Goal: Contribute content: Contribute content

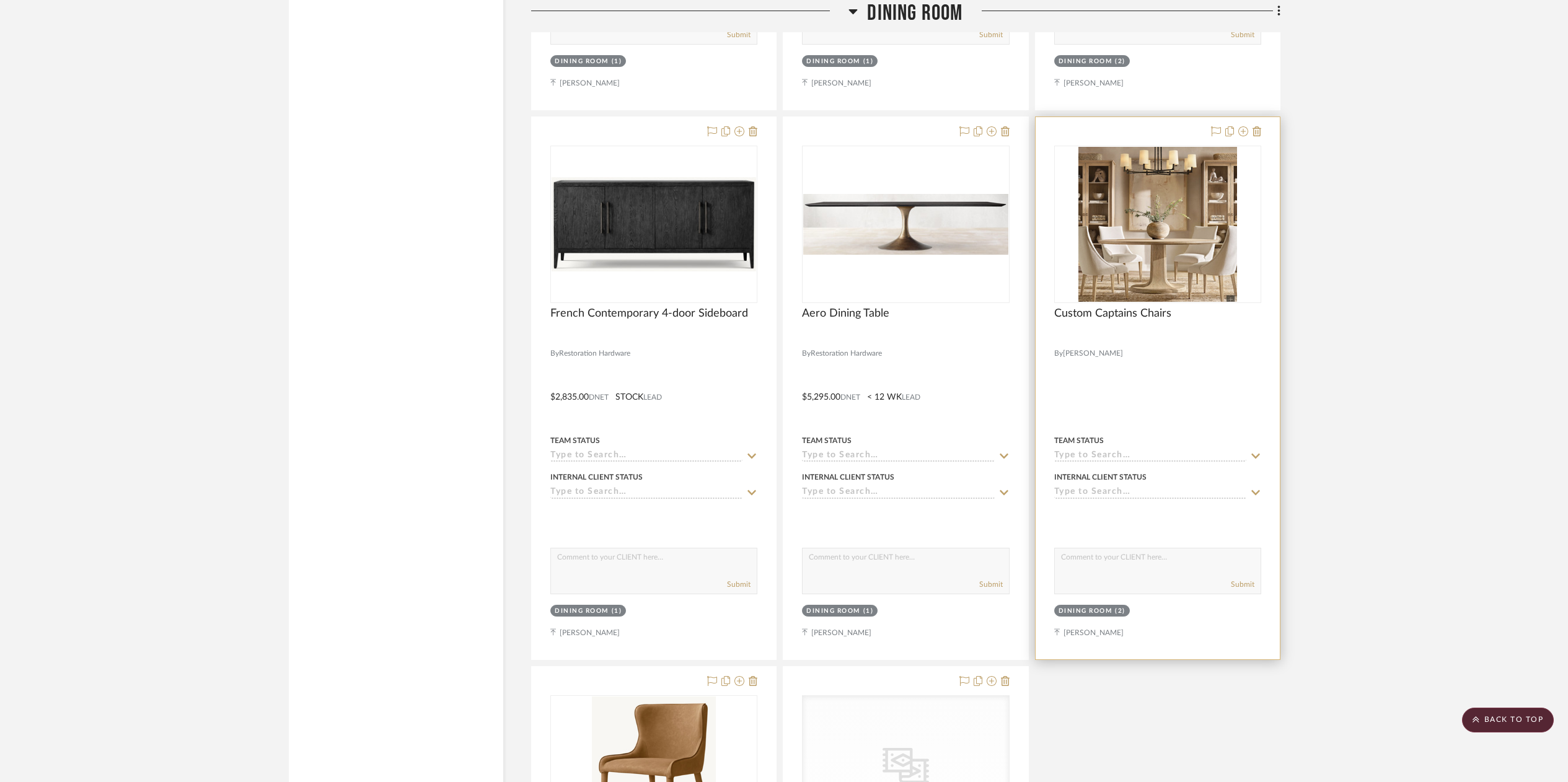
scroll to position [4487, 0]
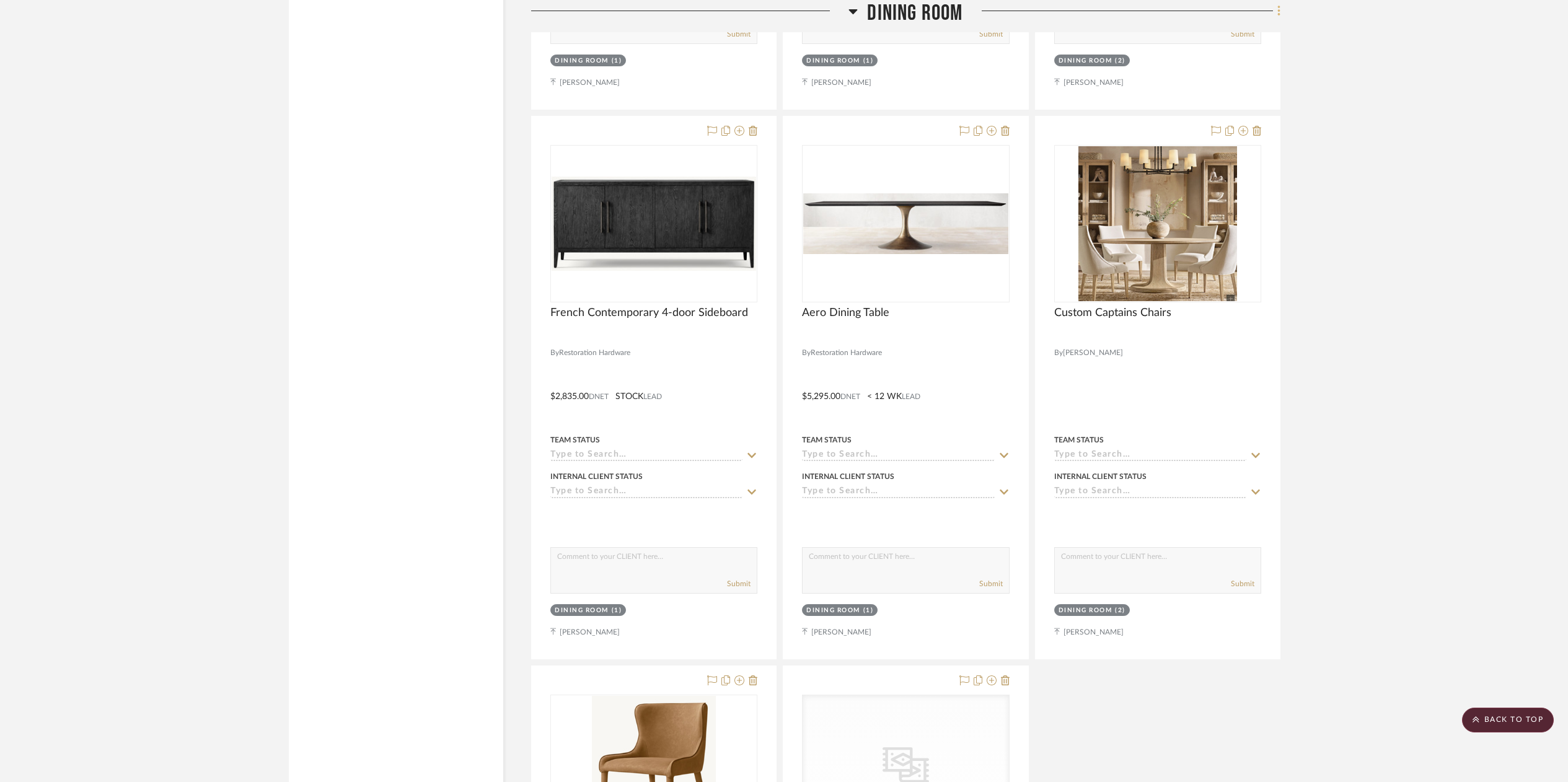
click at [1277, 15] on icon at bounding box center [1279, 10] width 4 height 14
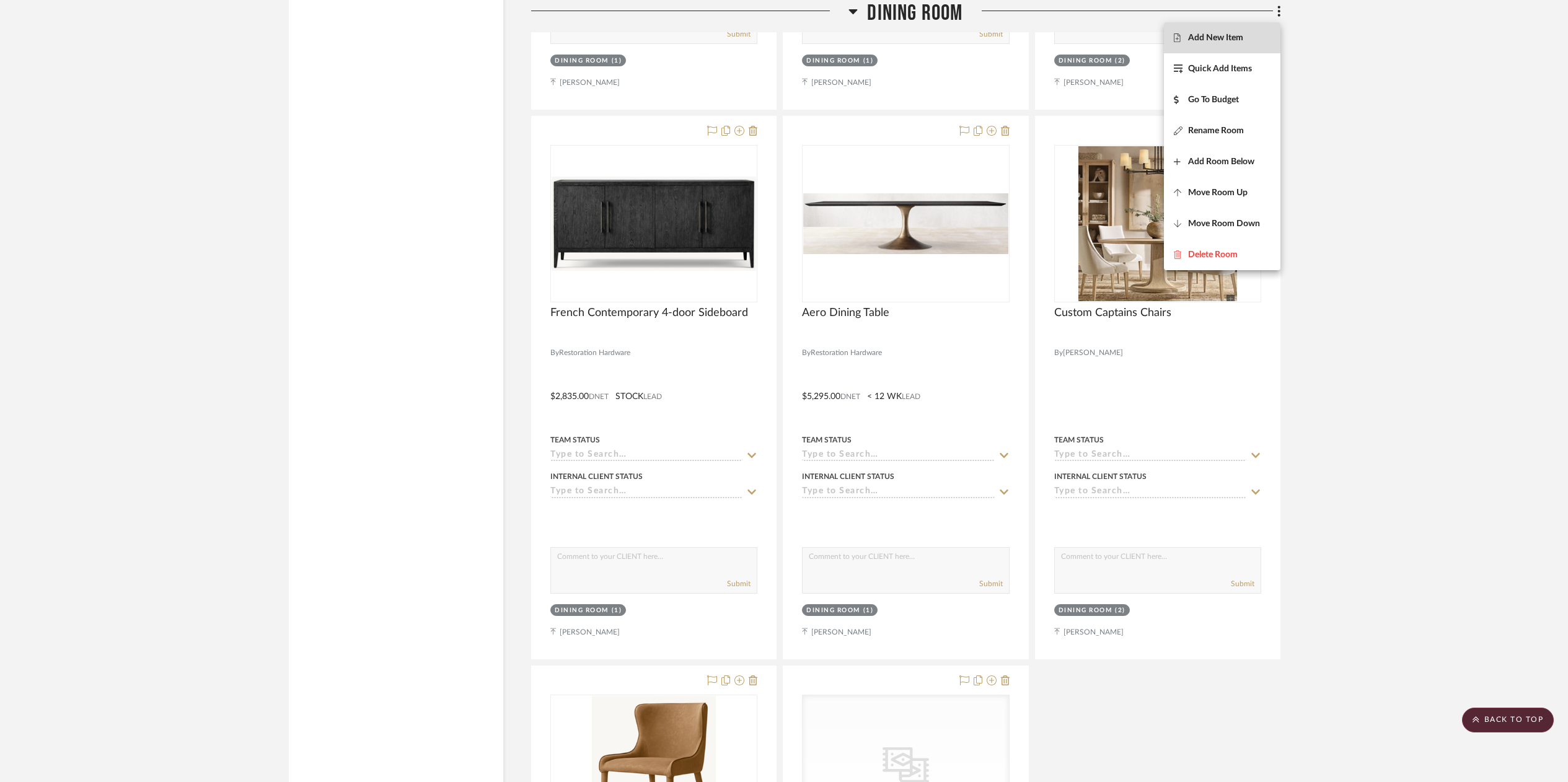
click at [1213, 37] on span "Add New Item" at bounding box center [1216, 38] width 55 height 10
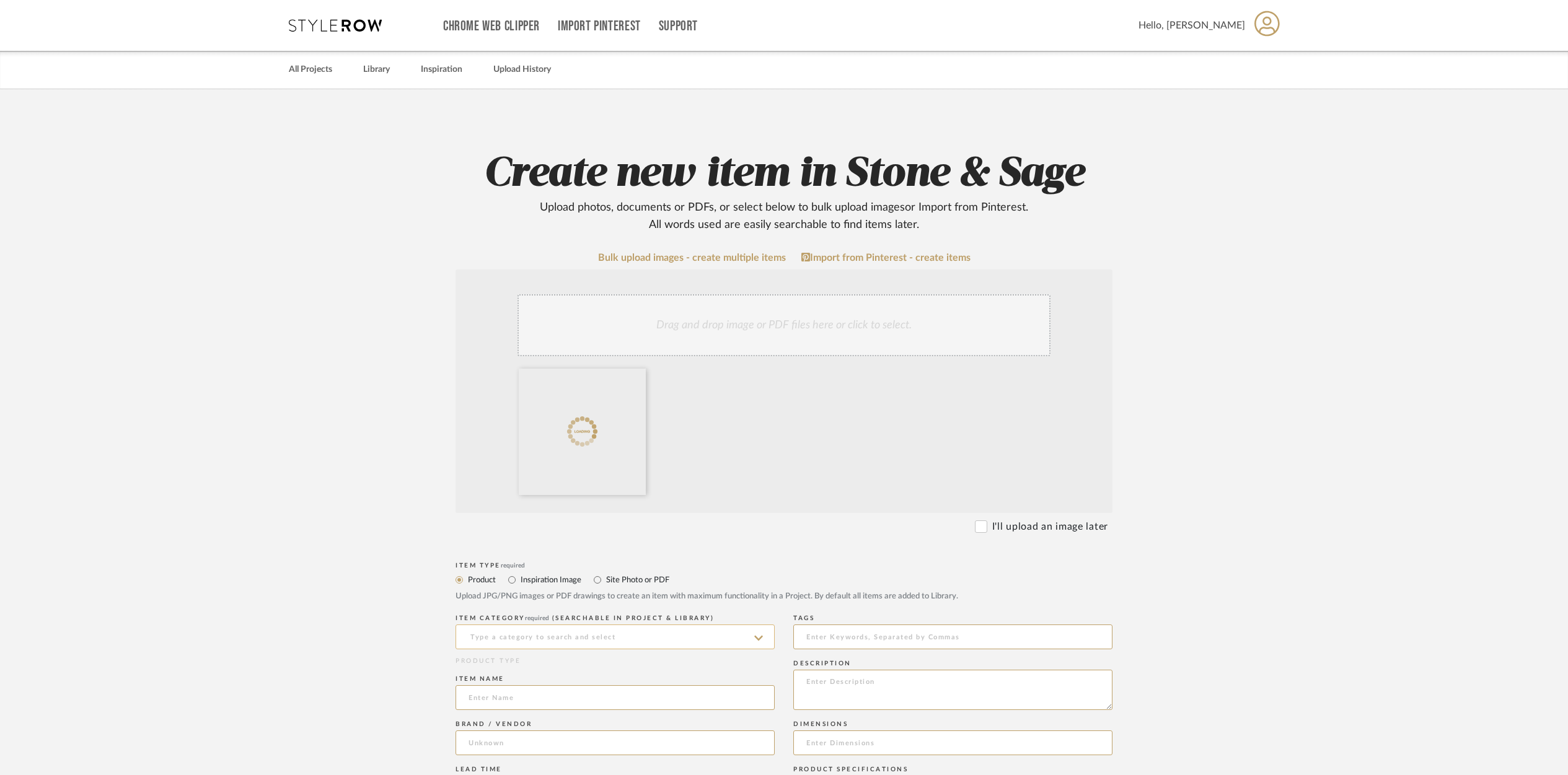
click at [507, 632] on input at bounding box center [615, 636] width 320 height 25
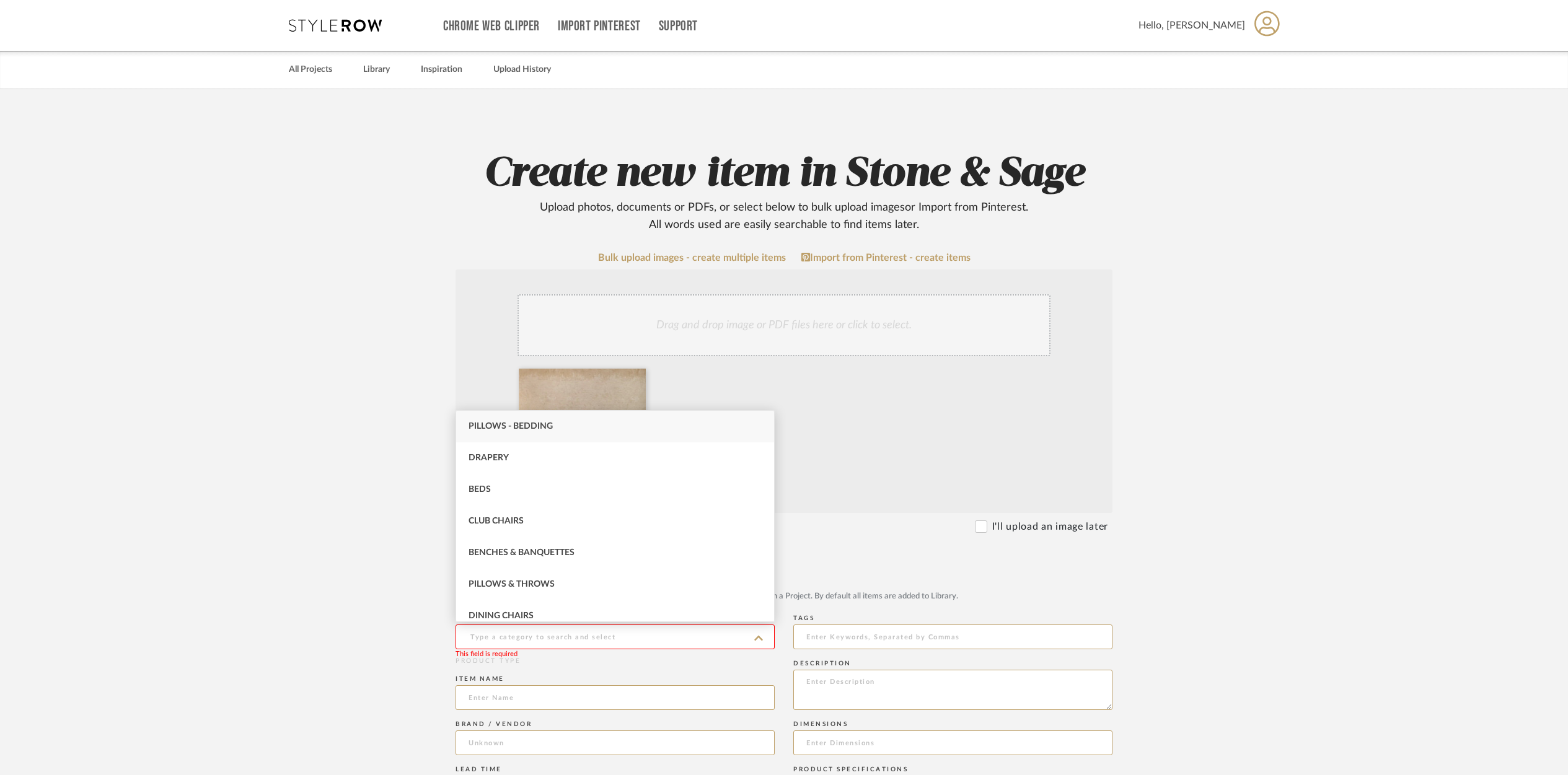
click at [385, 628] on upload-items "Create new item in Stone & Sage Upload photos, documents or PDFs, or select bel…" at bounding box center [784, 701] width 1568 height 1224
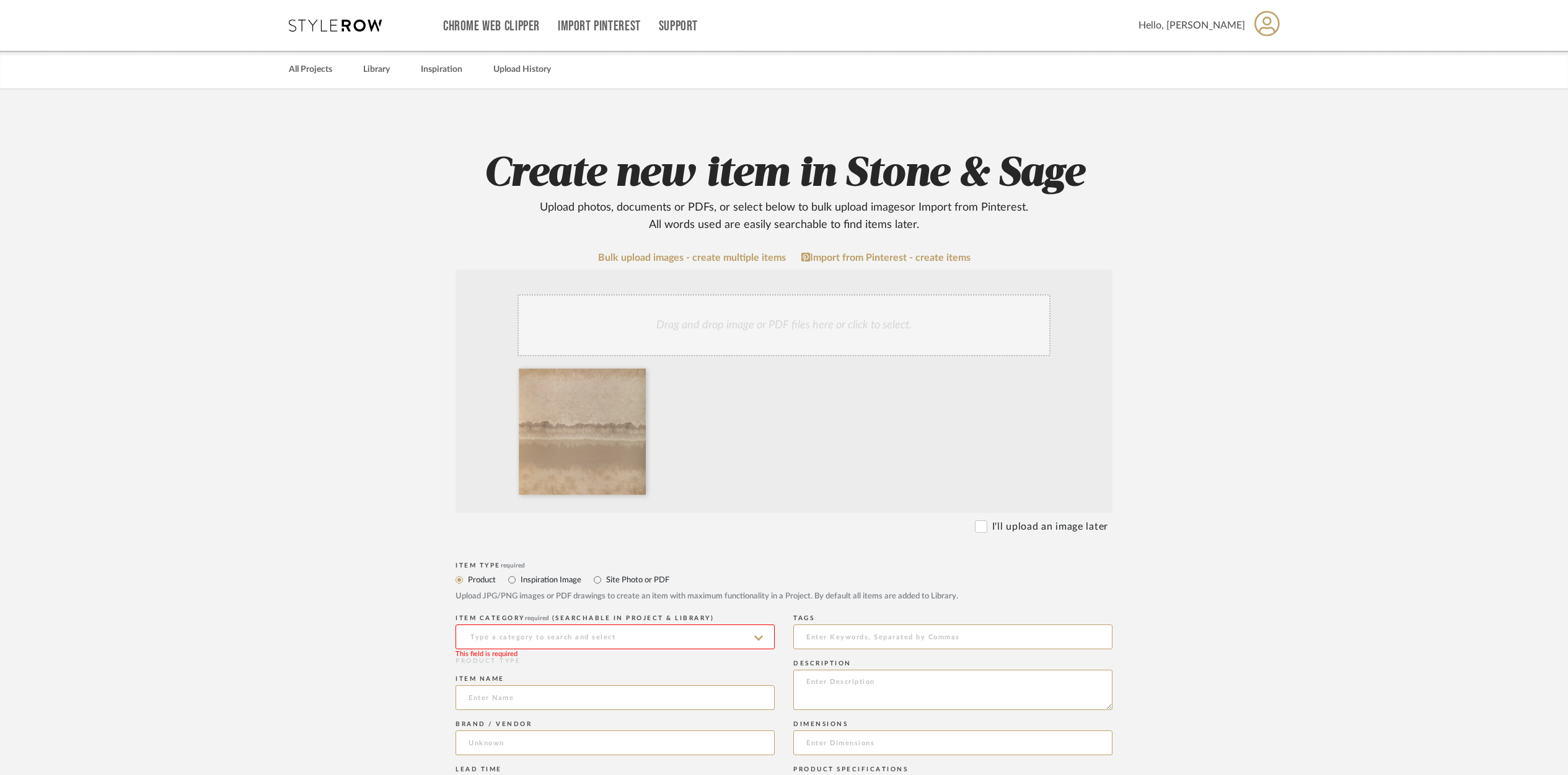
click at [477, 636] on input at bounding box center [615, 636] width 320 height 25
click at [488, 612] on div "Wallpaper" at bounding box center [615, 604] width 318 height 31
type input "Wallpaper"
click at [485, 702] on input at bounding box center [615, 696] width 320 height 25
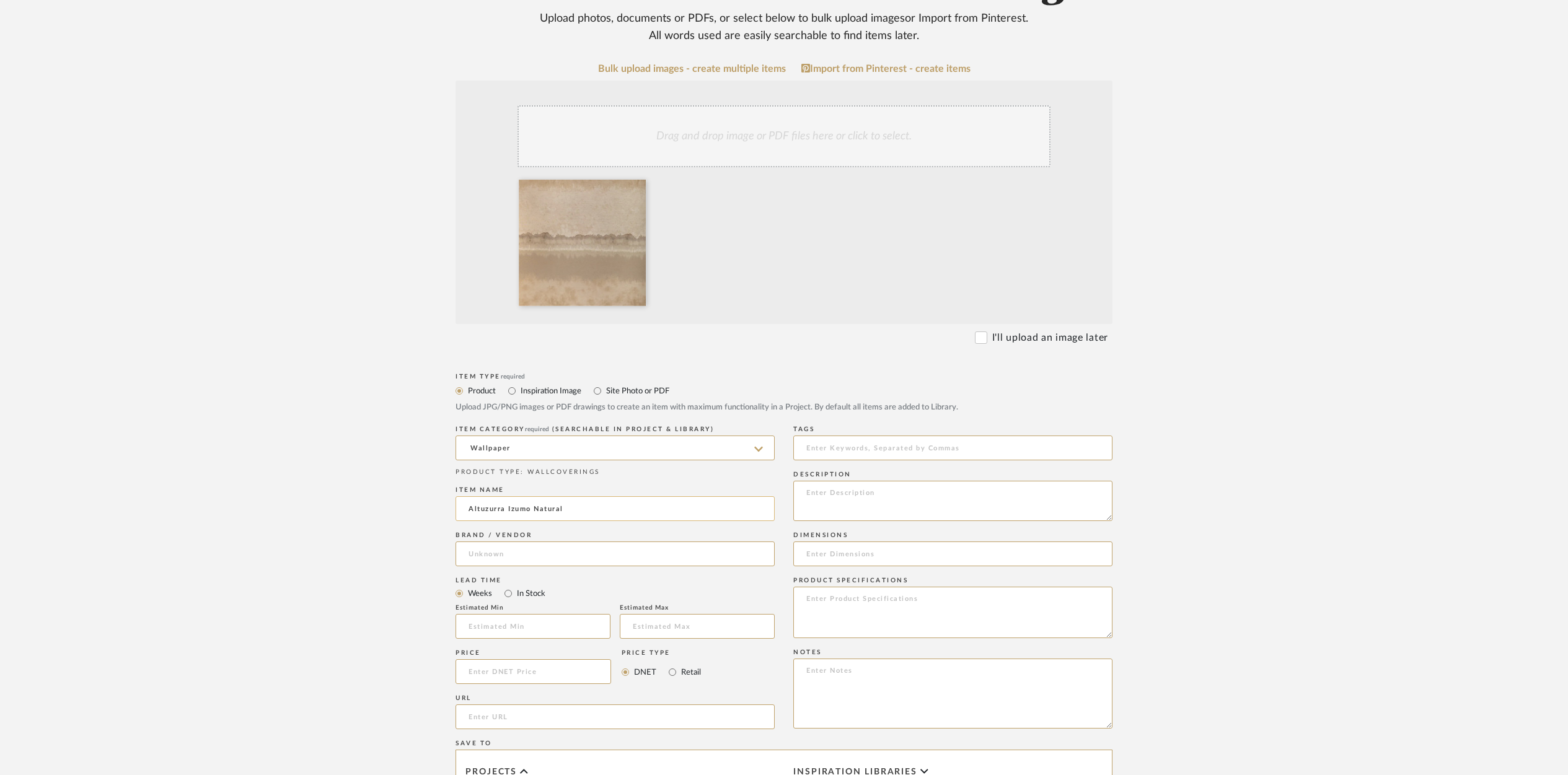
scroll to position [212, 0]
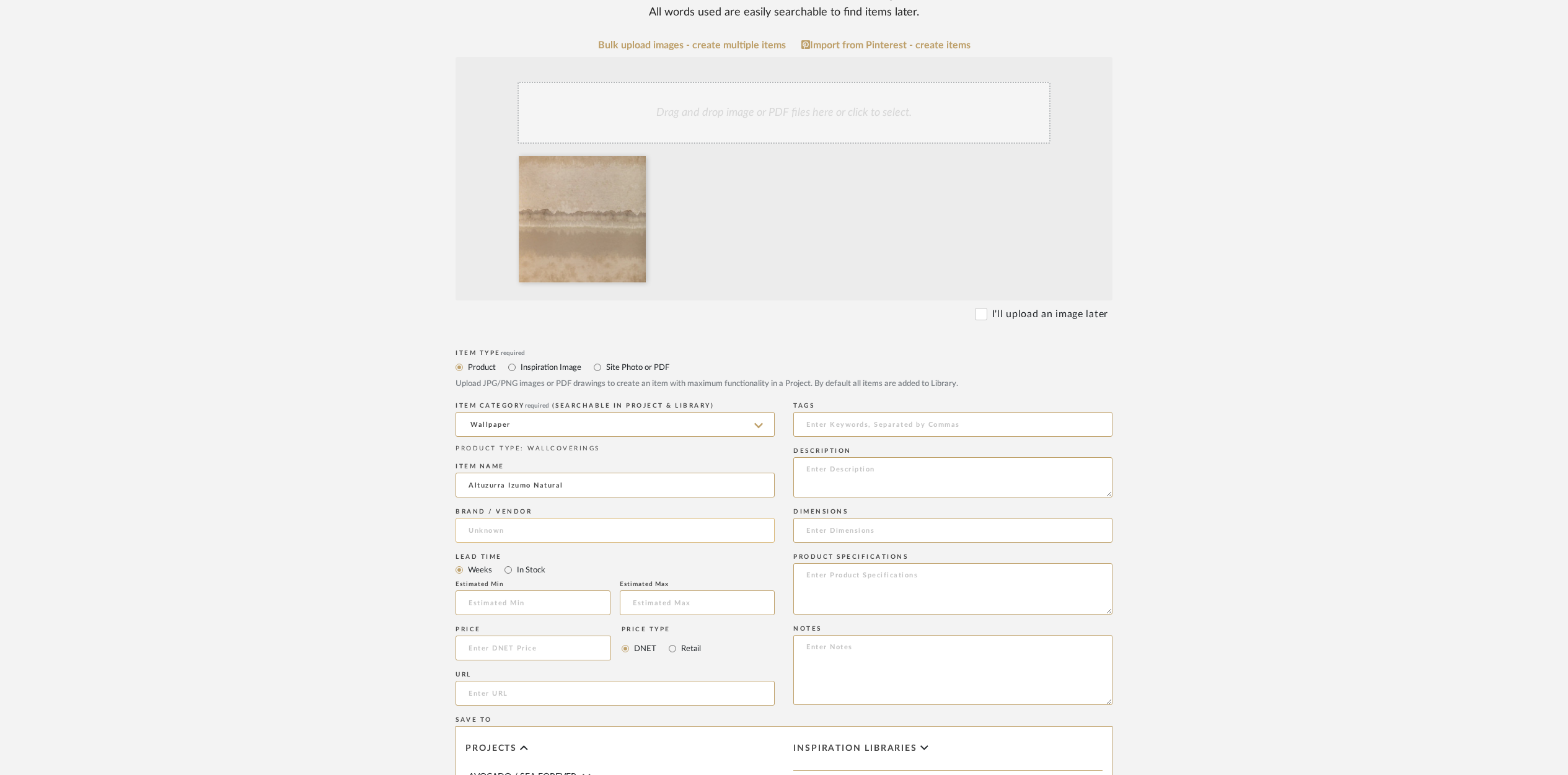
type input "Altuzurra Izumo Natural"
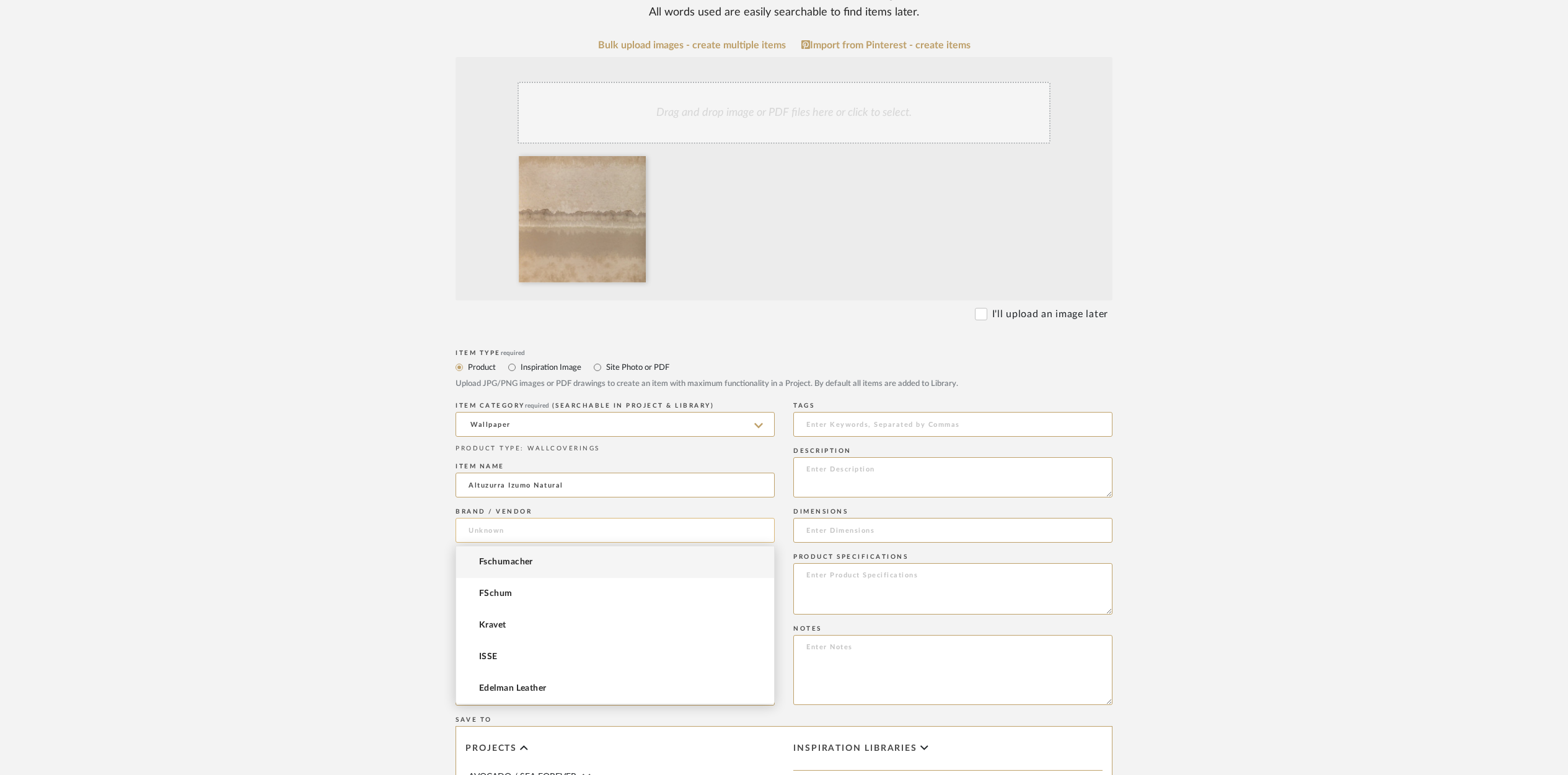
click at [496, 526] on input at bounding box center [615, 530] width 320 height 25
type input "Kravet"
click at [391, 528] on form "Bulk upload images - create multiple items Import from Pinterest - create items…" at bounding box center [784, 555] width 790 height 1030
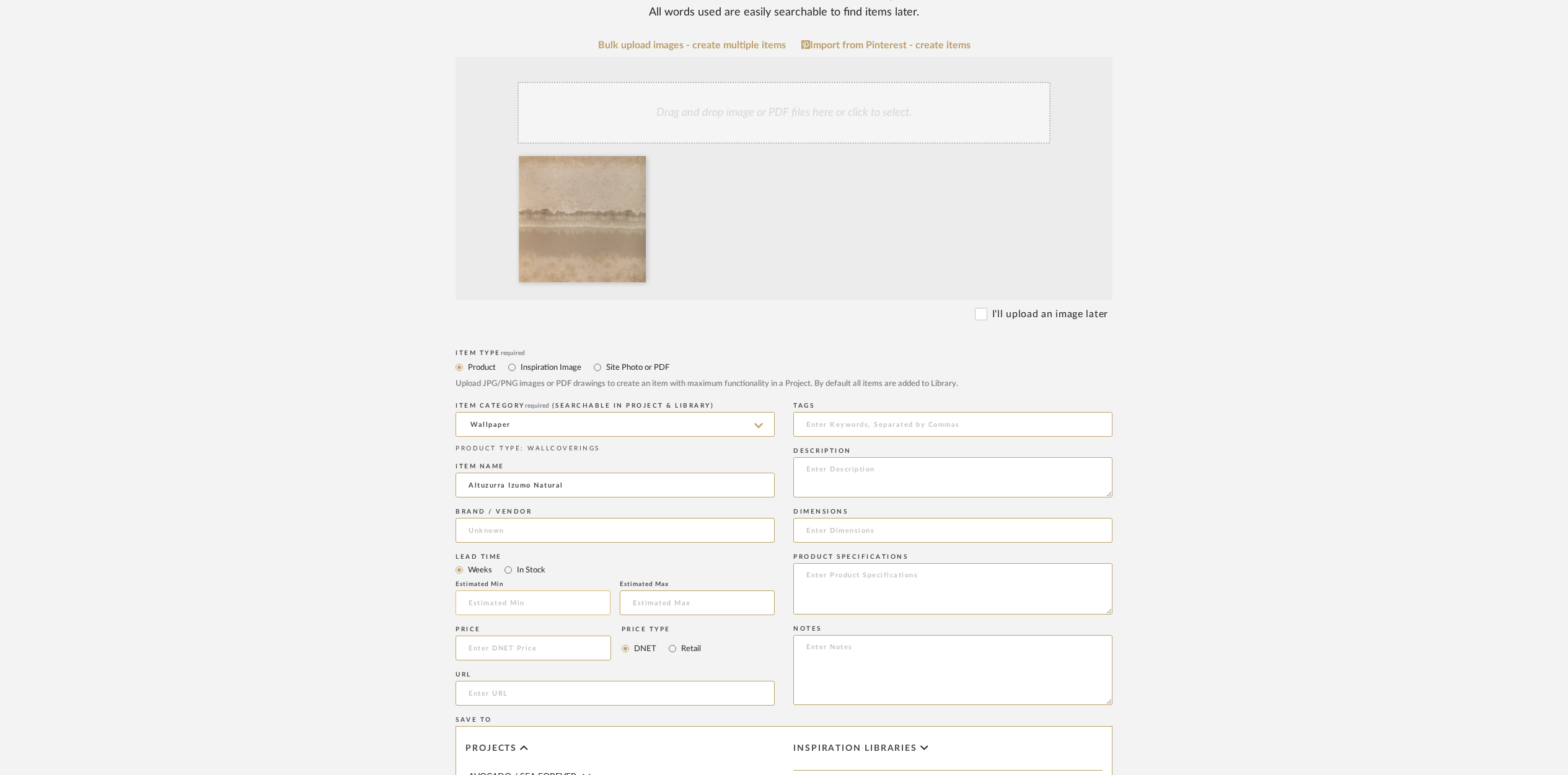
click at [488, 604] on input at bounding box center [533, 603] width 155 height 25
type input "2"
click at [650, 609] on input at bounding box center [697, 603] width 155 height 25
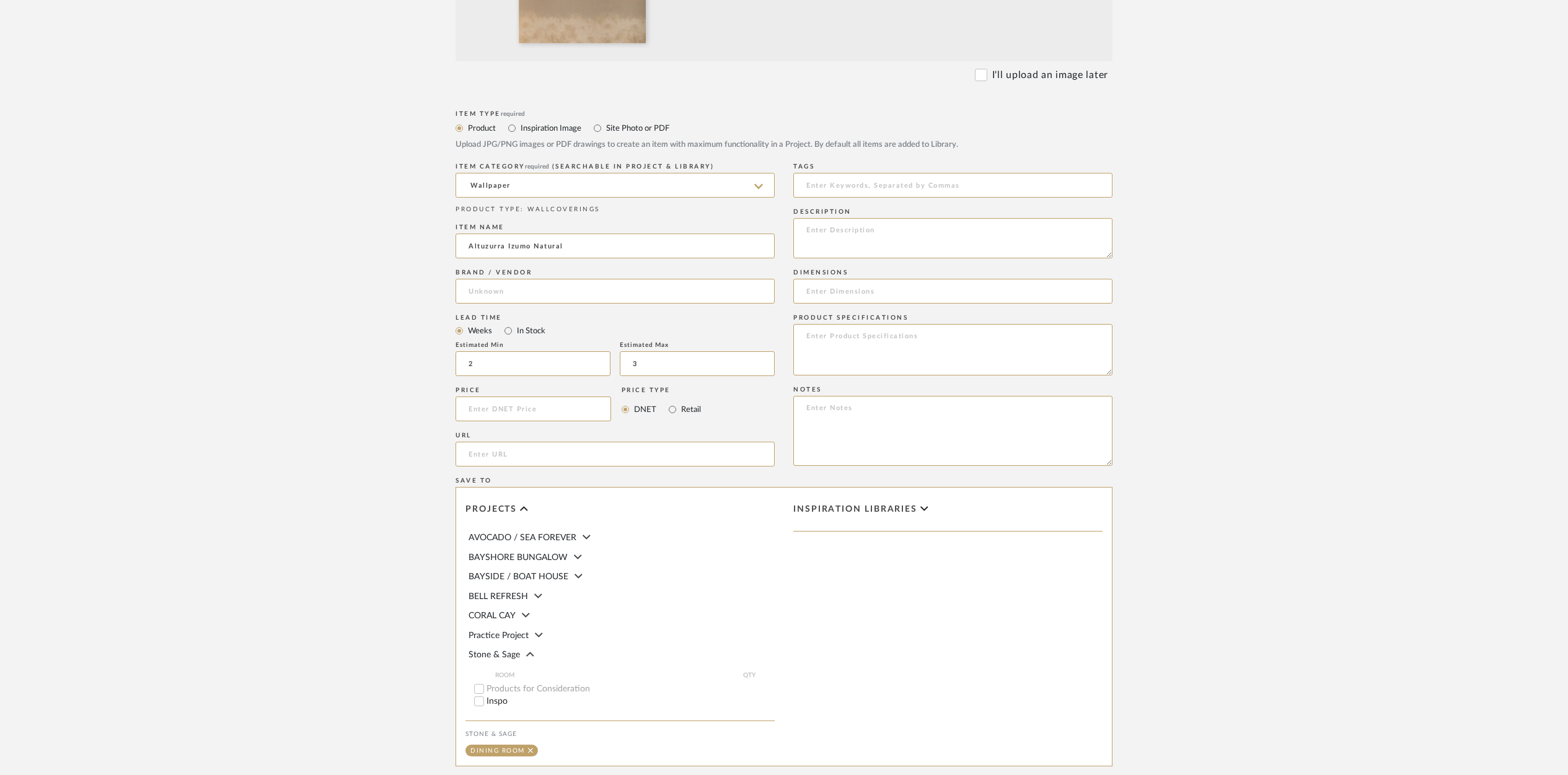
scroll to position [459, 0]
type input "3"
click at [506, 404] on input at bounding box center [533, 401] width 155 height 25
type input "$660.30"
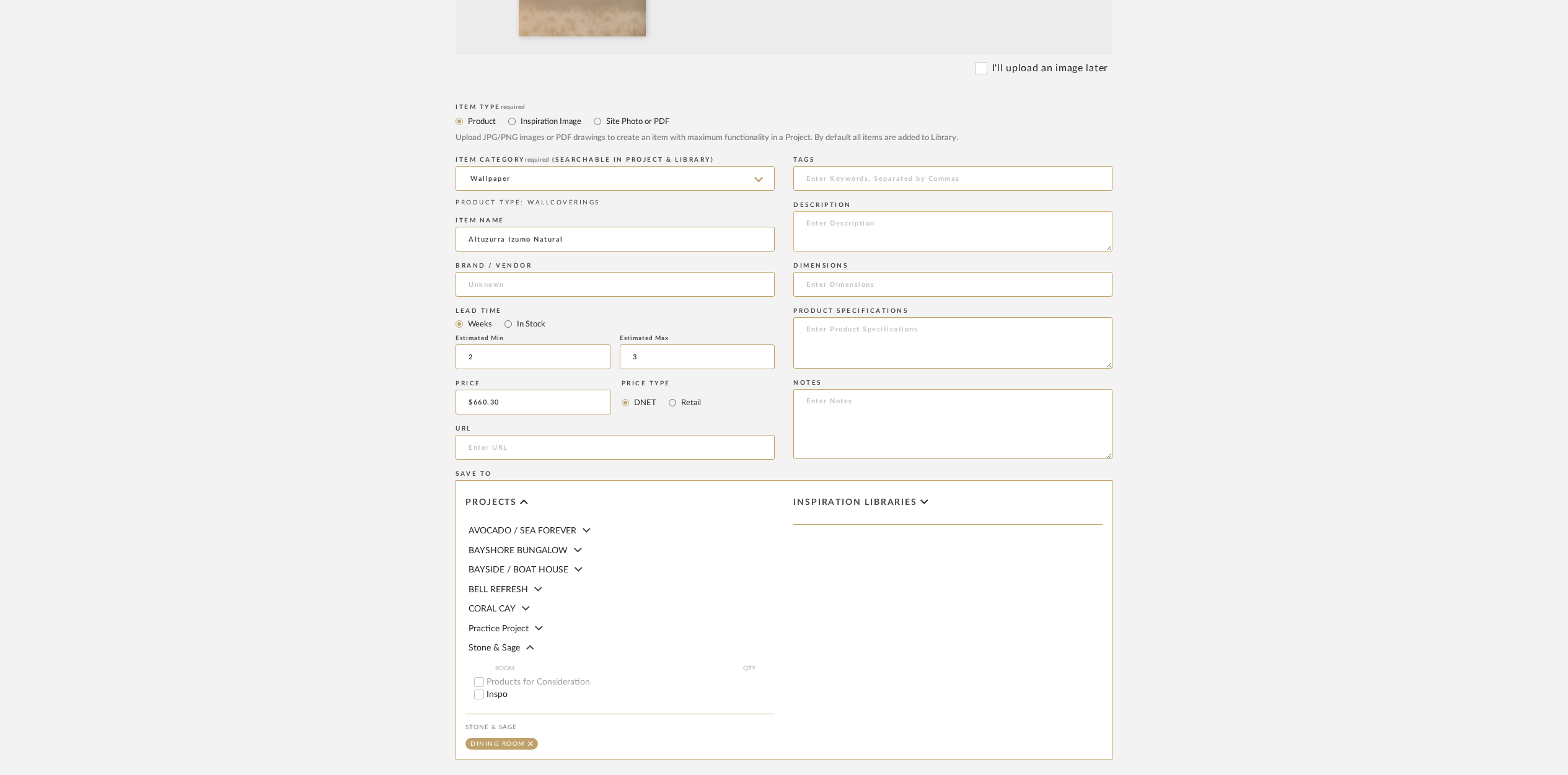
click at [846, 228] on textarea at bounding box center [953, 231] width 320 height 40
click at [877, 235] on textarea "Kravet Altuzurra Izumo Natural W4253-16 32 rolls avail" at bounding box center [953, 232] width 320 height 40
type textarea "Kravet Altuzurra Izumo Natural W4253-16 32 rolls avail on 9/19 33.5 W 27.3 V 33…"
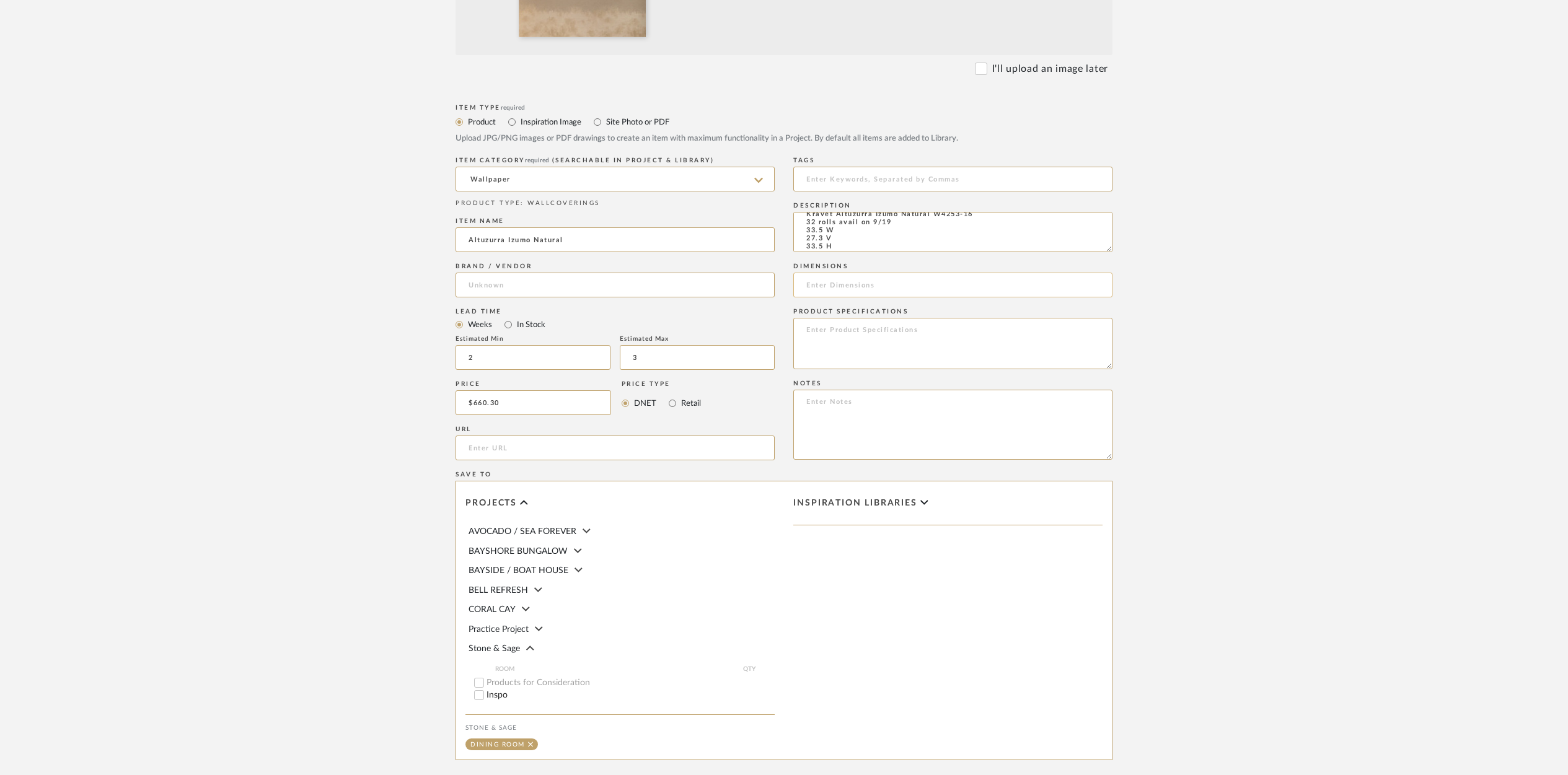
click at [826, 283] on input at bounding box center [953, 285] width 320 height 25
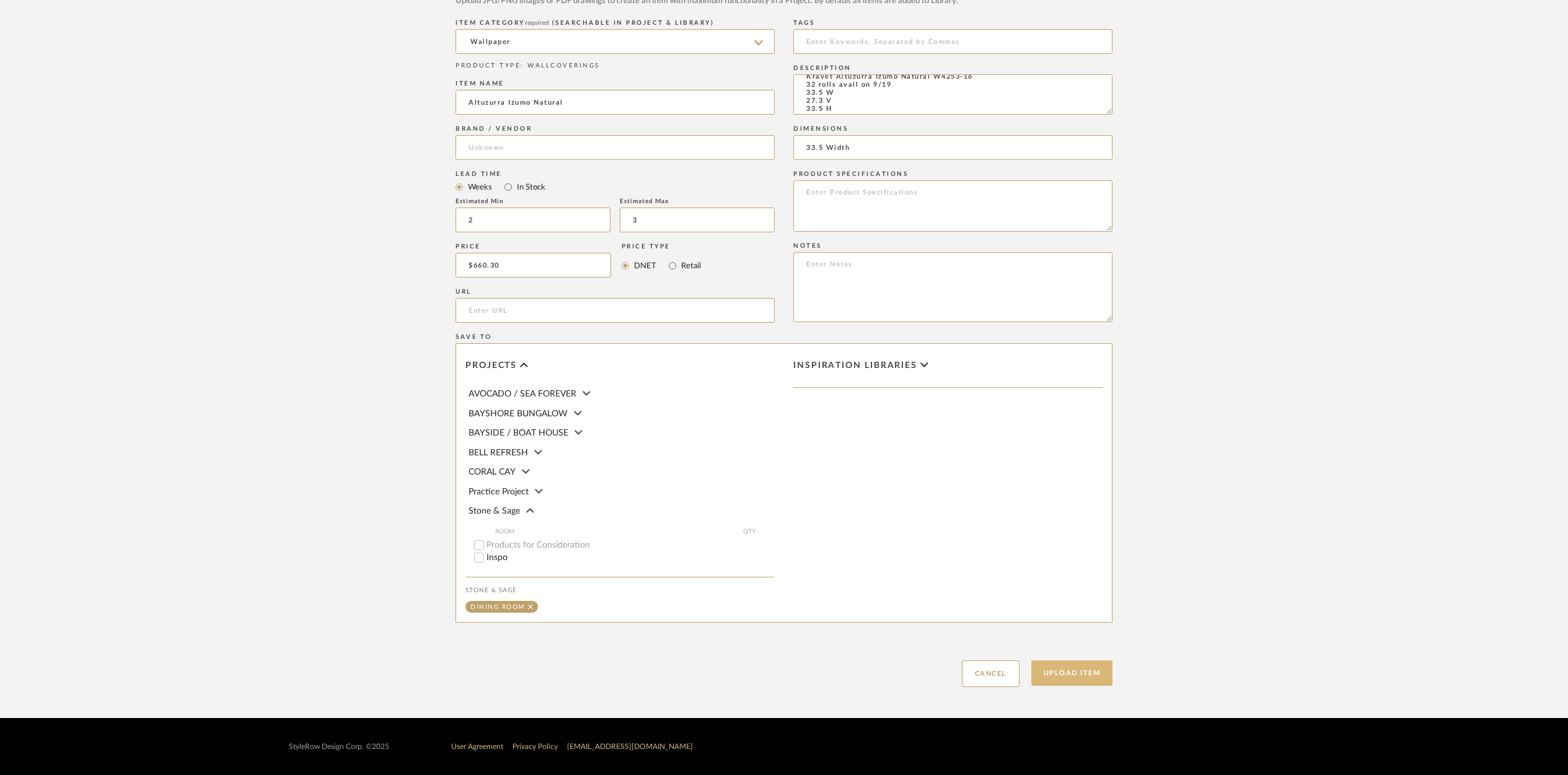
type input "33.5 Width"
click at [1067, 670] on button "Upload Item" at bounding box center [1072, 673] width 82 height 26
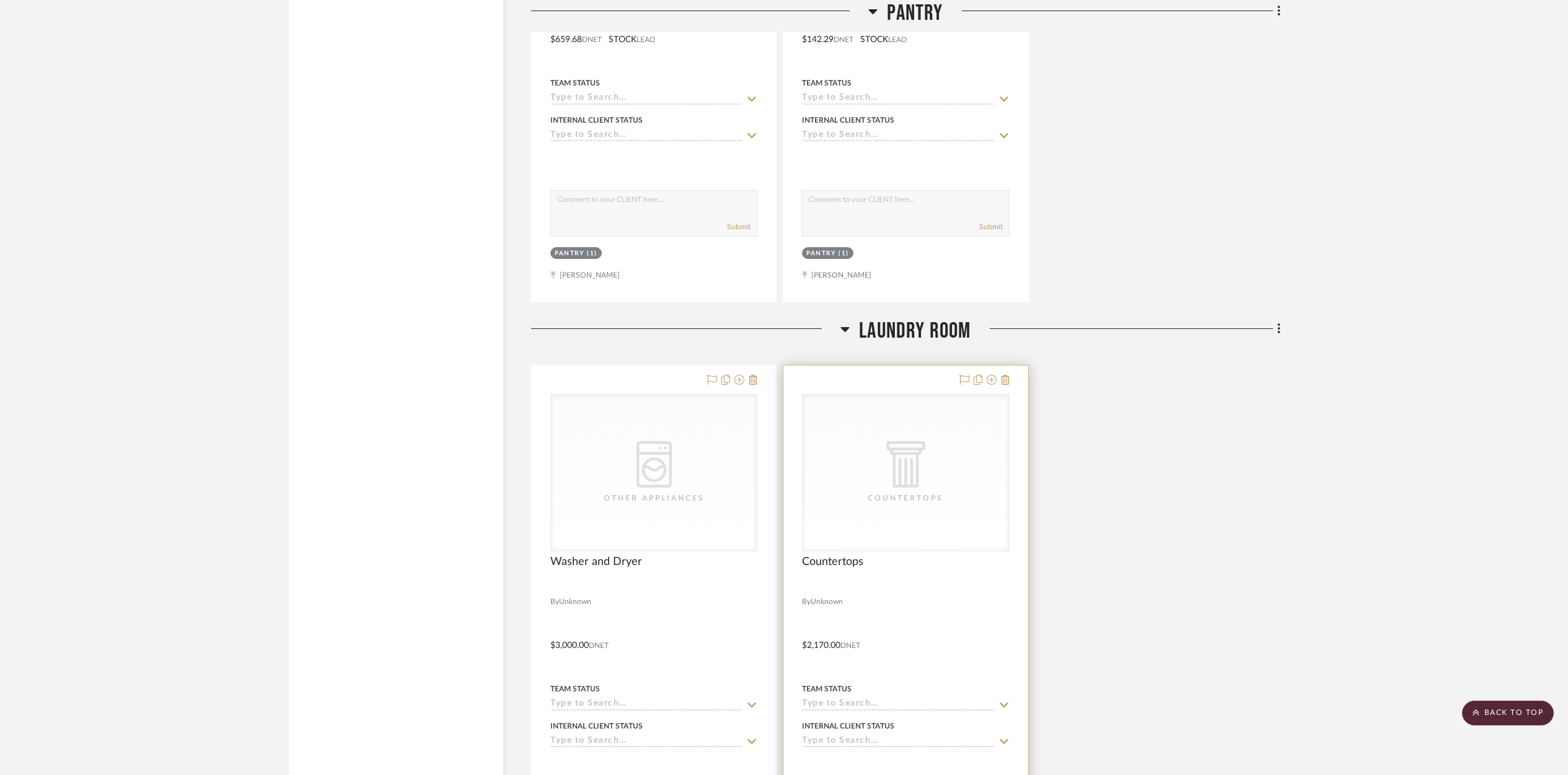
scroll to position [3085, 0]
click at [1278, 327] on icon at bounding box center [1278, 329] width 2 height 10
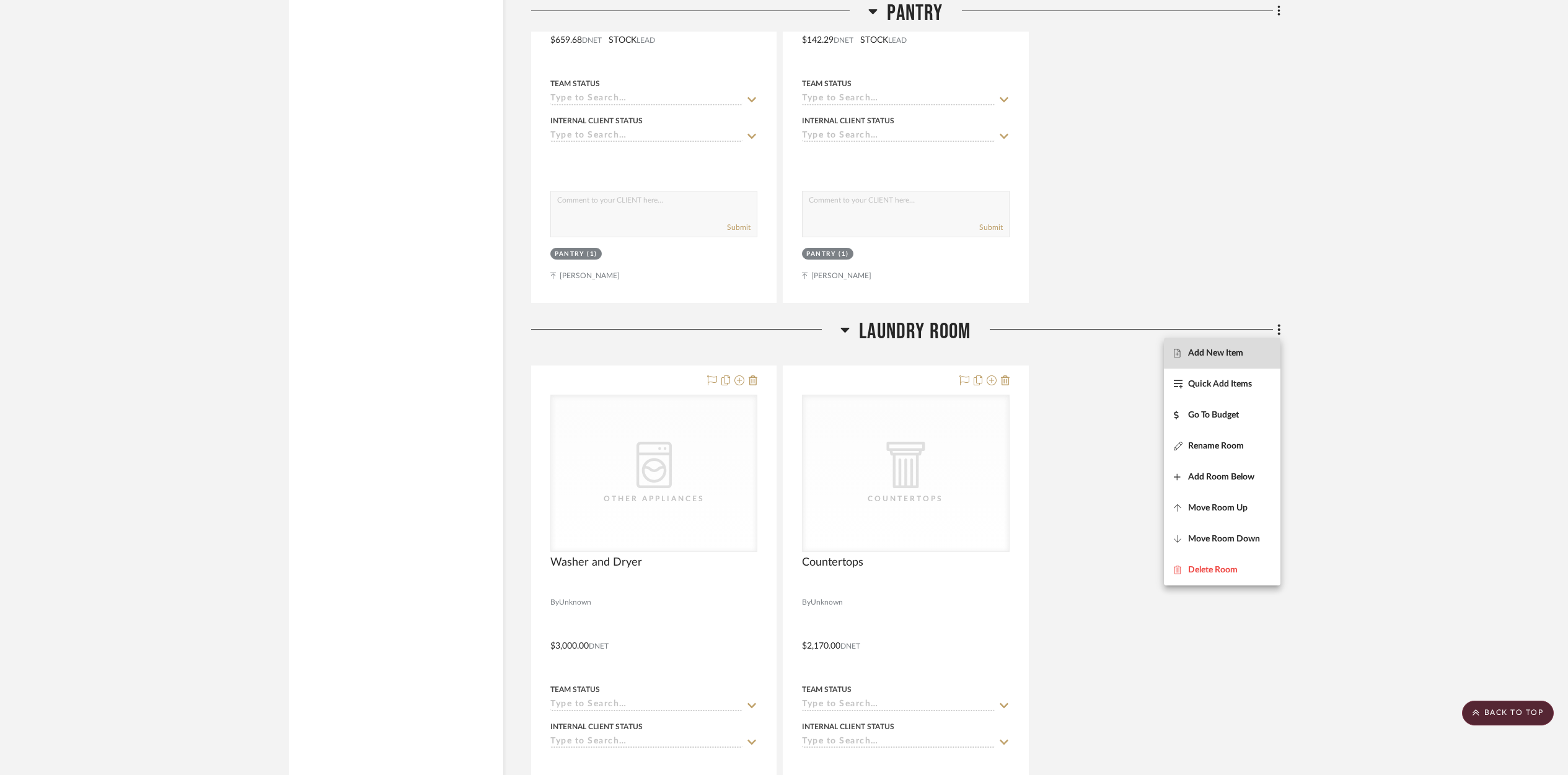
click at [1186, 353] on fa-icon at bounding box center [1181, 353] width 14 height 9
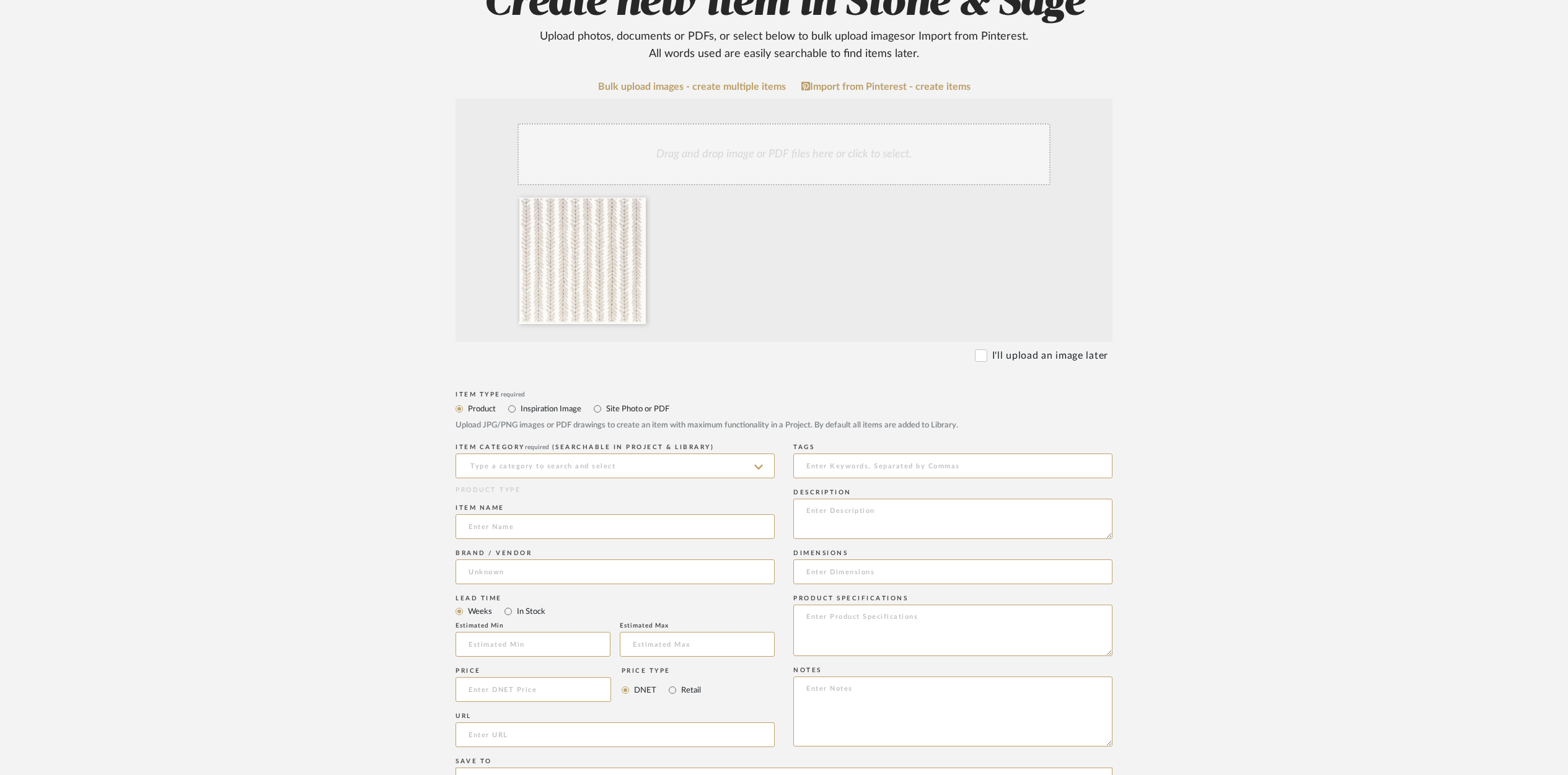
scroll to position [174, 0]
click at [480, 468] on input at bounding box center [615, 463] width 320 height 25
click at [479, 459] on input at bounding box center [615, 465] width 320 height 25
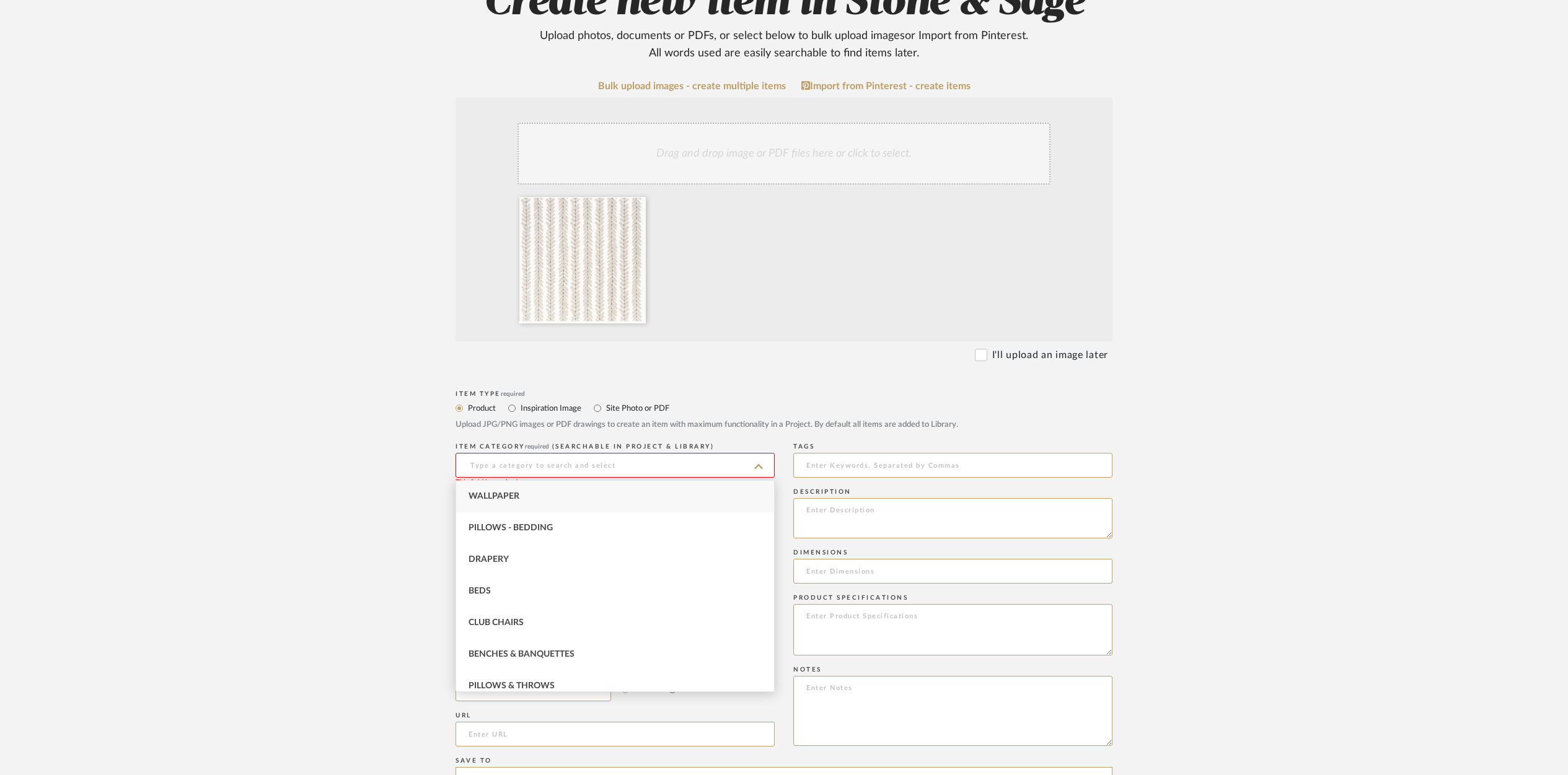
click at [478, 496] on span "Wallpaper" at bounding box center [493, 496] width 50 height 9
type input "Wallpaper"
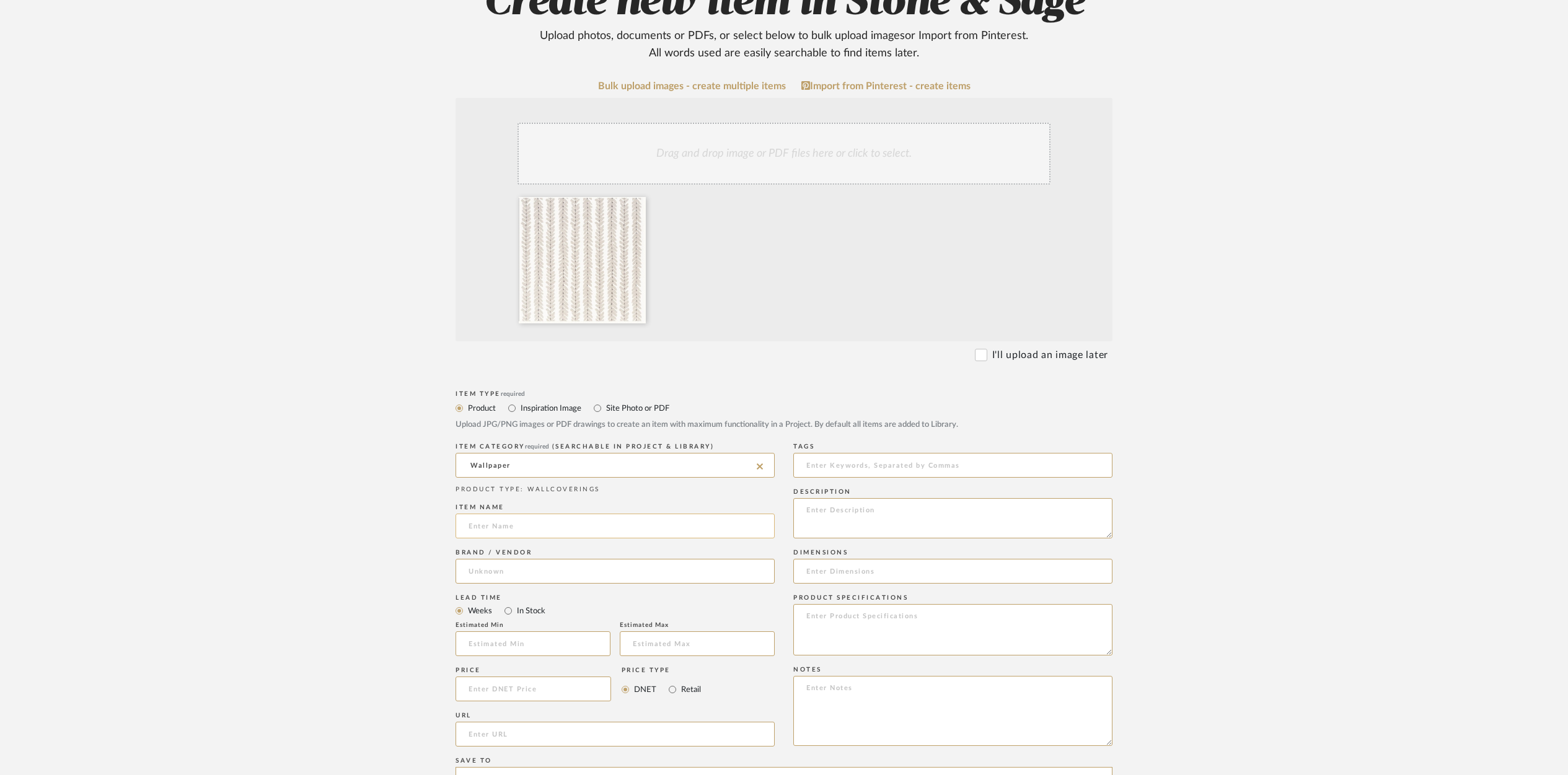
click at [479, 532] on input at bounding box center [615, 526] width 320 height 25
type input "[PERSON_NAME] Taupe"
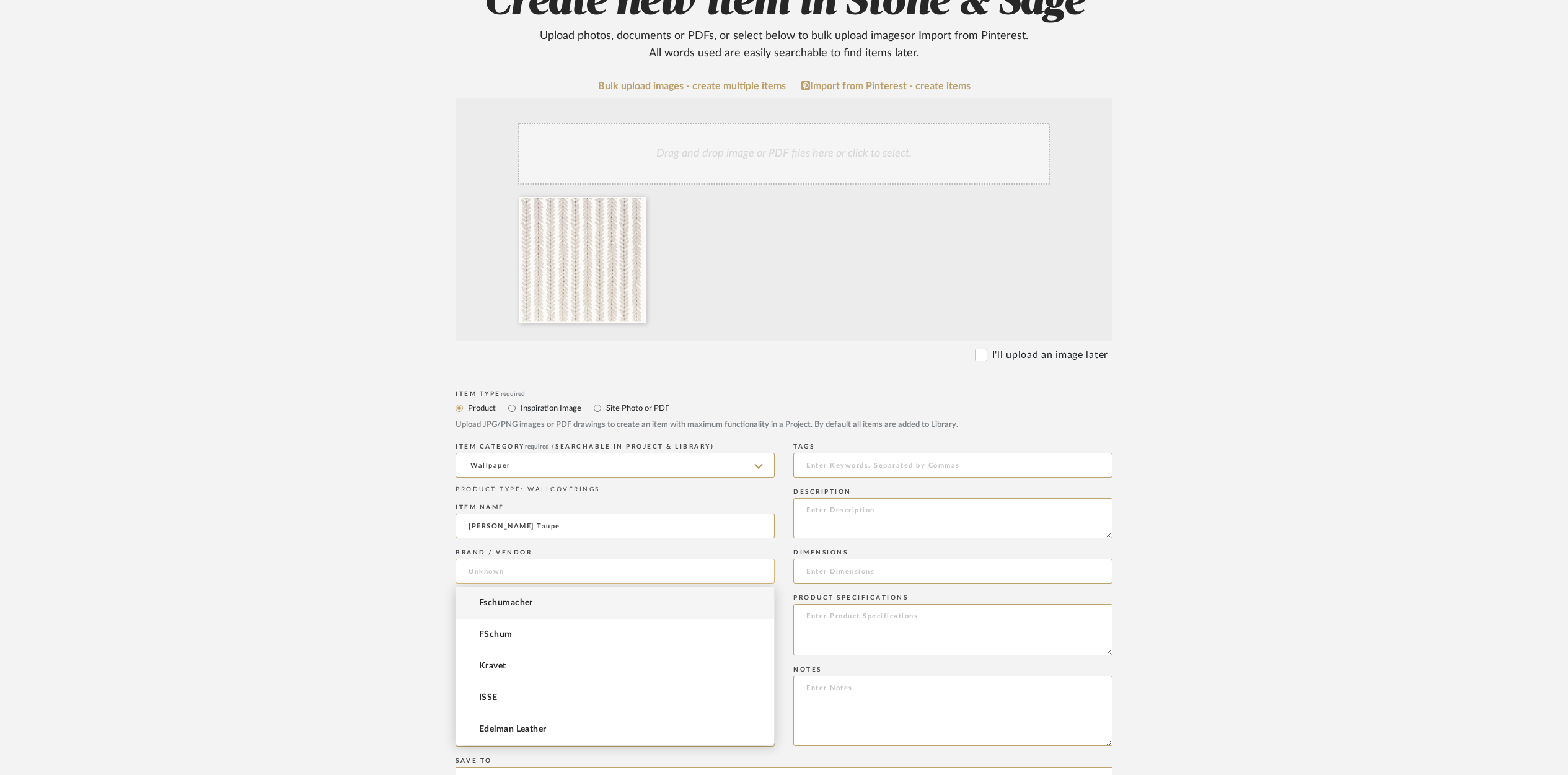
click at [478, 574] on input at bounding box center [615, 571] width 320 height 25
click at [492, 605] on span "Fschumacher" at bounding box center [505, 603] width 54 height 10
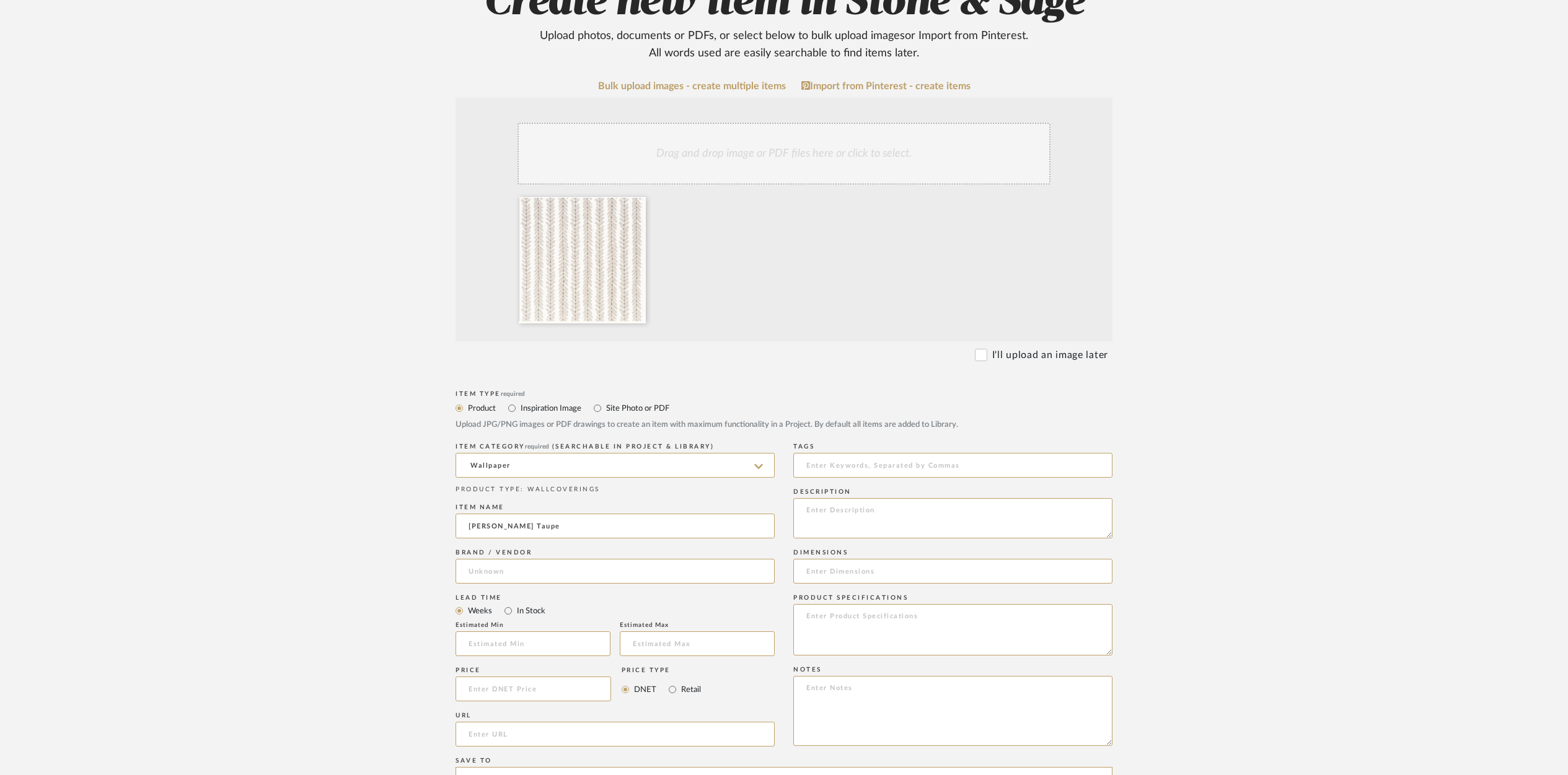
type input "Fschumacher"
click at [509, 615] on div "Lead Time Weeks In Stock Estimated Min Estimated Max" at bounding box center [615, 627] width 320 height 73
drag, startPoint x: 508, startPoint y: 611, endPoint x: 510, endPoint y: 620, distance: 9.2
click at [508, 612] on input "In Stock" at bounding box center [508, 611] width 15 height 15
radio input "true"
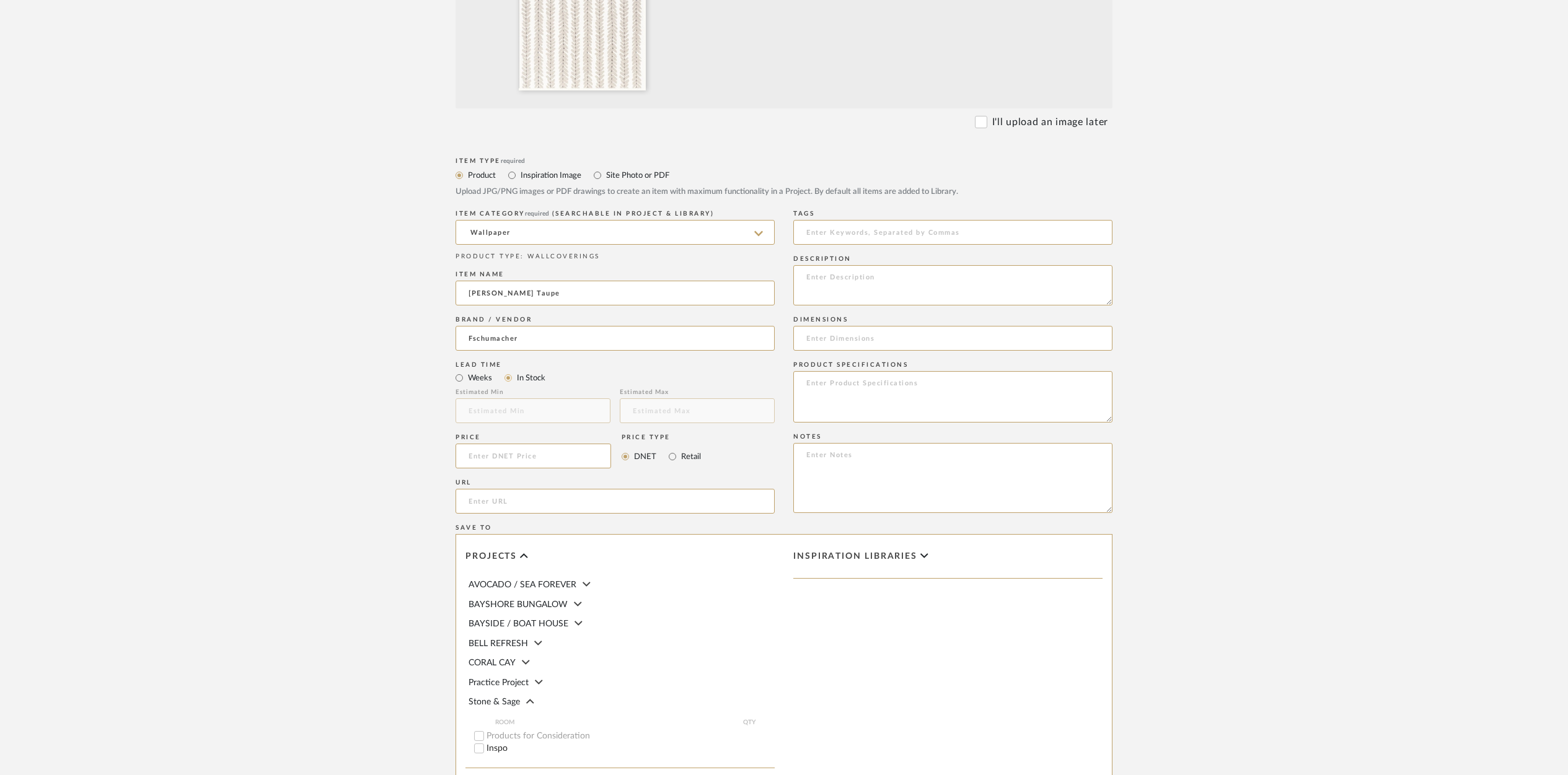
scroll to position [409, 0]
click at [487, 454] on input at bounding box center [533, 452] width 155 height 25
type input "$48.00"
click at [810, 279] on textarea at bounding box center [953, 284] width 320 height 40
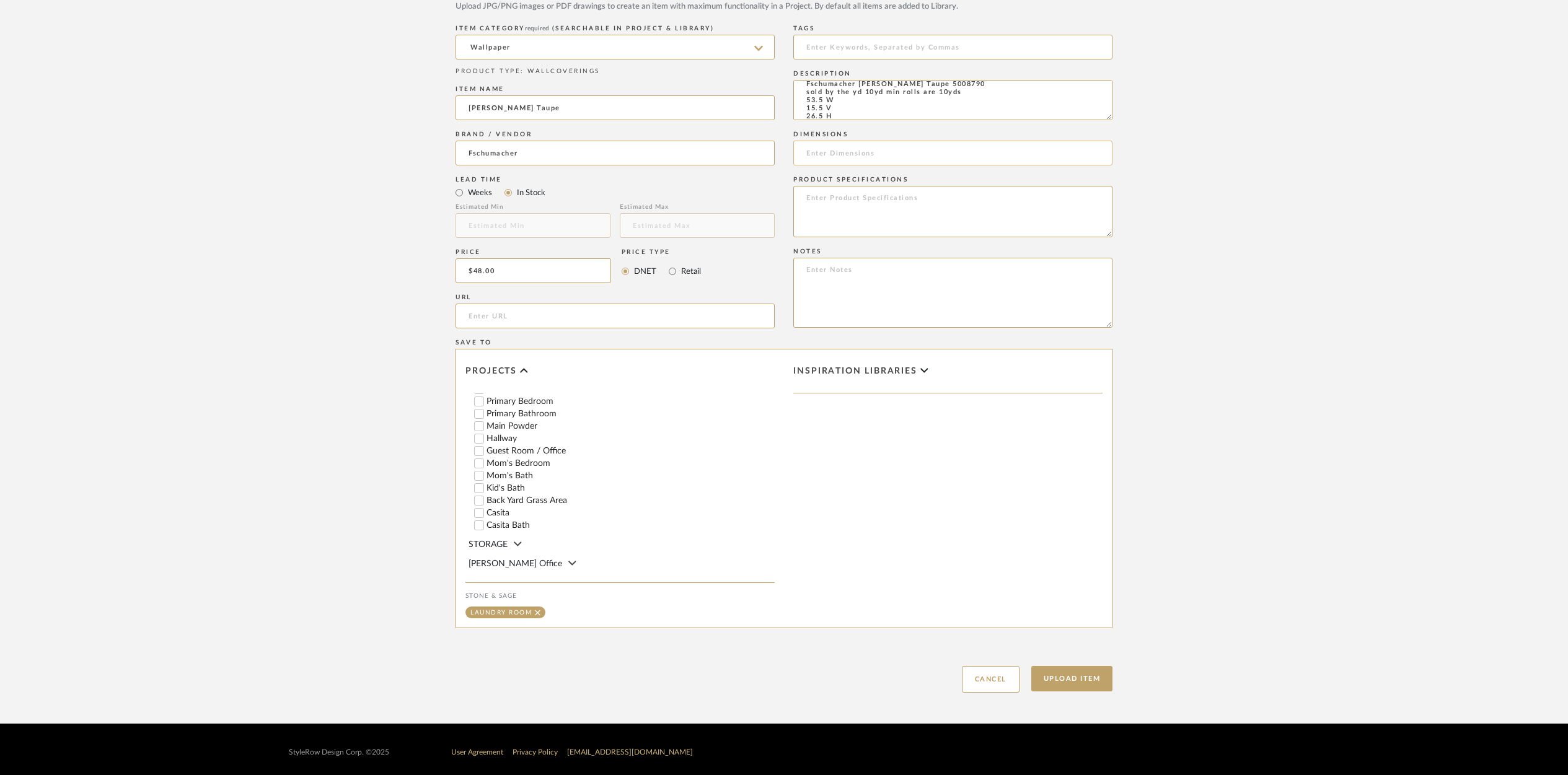
scroll to position [585, 0]
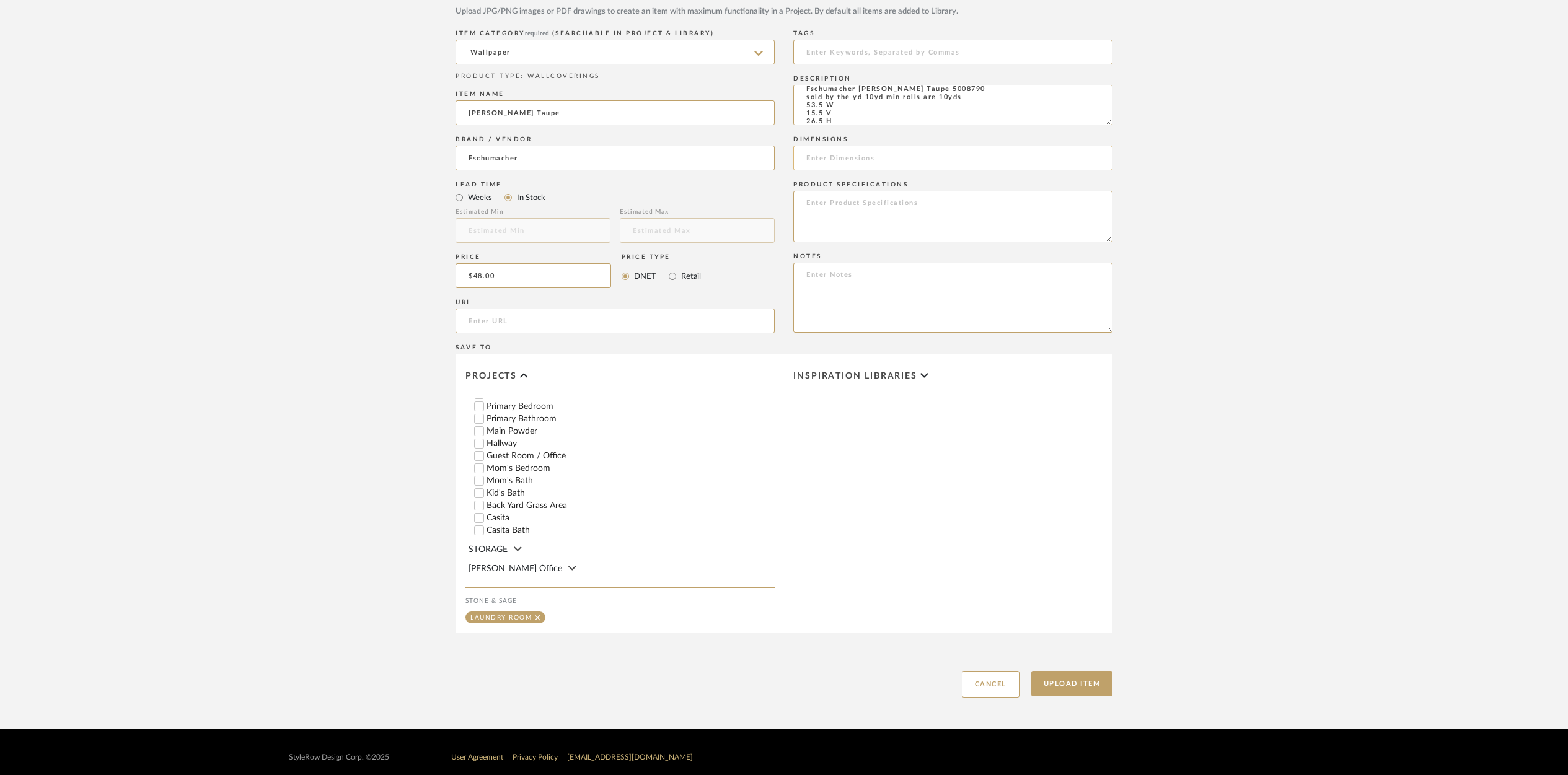
type textarea "Fschumacher [PERSON_NAME] Taupe 5008790 sold by the yd 10yd min rolls are 10yds…"
click at [822, 156] on input at bounding box center [953, 158] width 320 height 25
type input "53.5 W"
click at [1072, 683] on button "Upload Item" at bounding box center [1072, 684] width 82 height 26
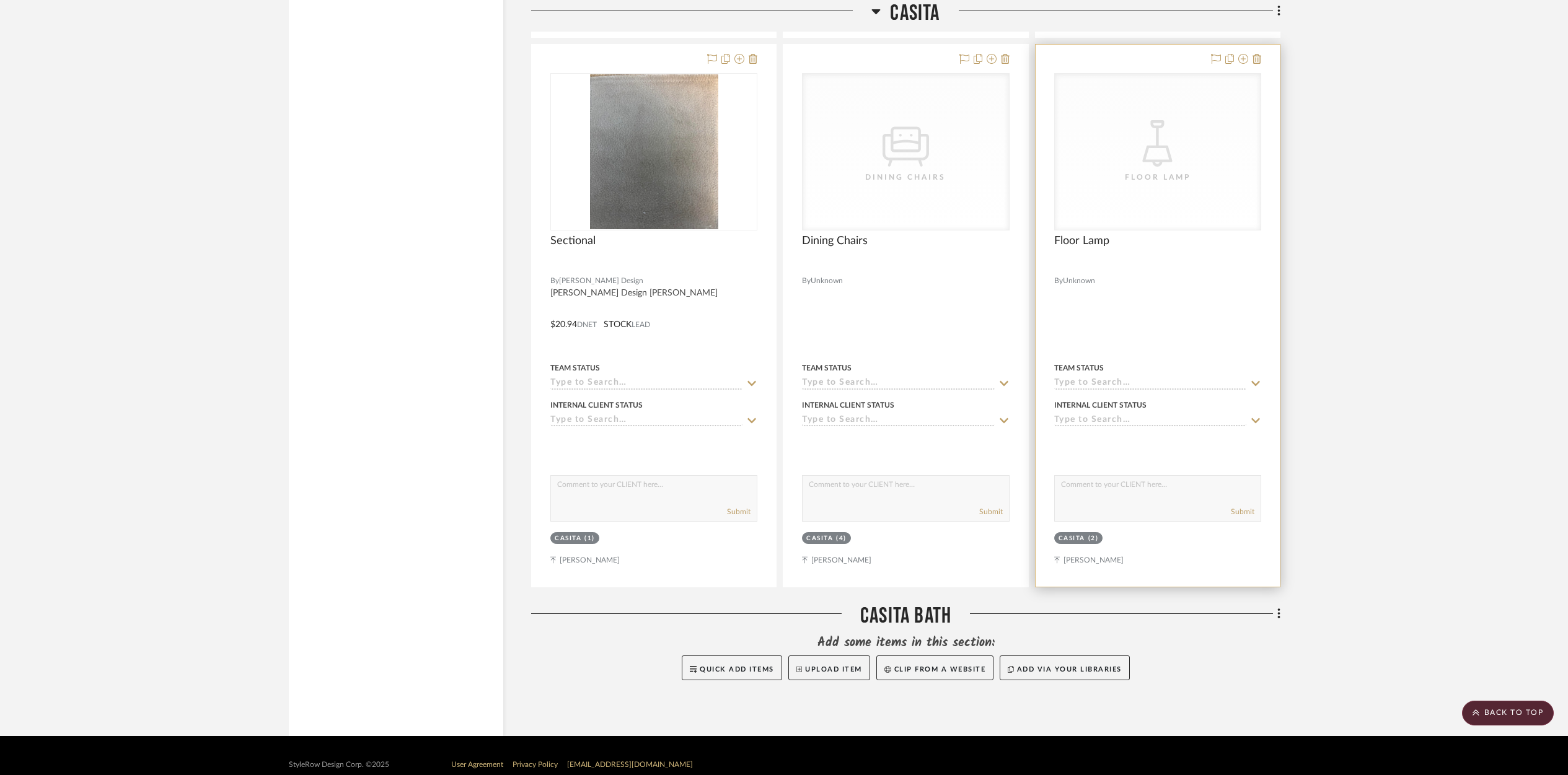
scroll to position [14575, 0]
